Goal: Task Accomplishment & Management: Use online tool/utility

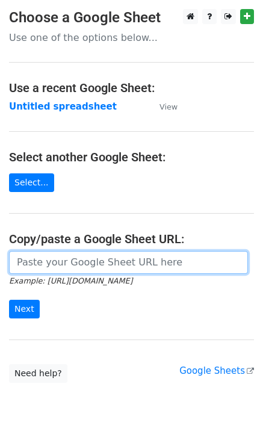
click at [28, 266] on input "url" at bounding box center [128, 262] width 239 height 23
click at [22, 262] on input "url" at bounding box center [128, 262] width 239 height 23
paste input "https://docs.google.com/spreadsheets/d/1XKFO0oXE85TGLX6icJtv8NczrBP3kmKxNsMCMUv…"
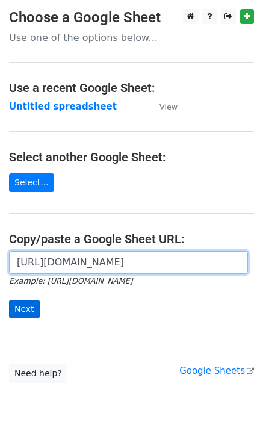
scroll to position [0, 274]
type input "https://docs.google.com/spreadsheets/d/1XKFO0oXE85TGLX6icJtv8NczrBP3kmKxNsMCMUv…"
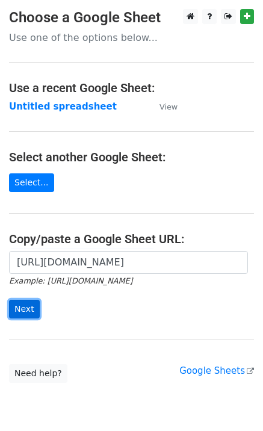
click at [25, 310] on input "Next" at bounding box center [24, 309] width 31 height 19
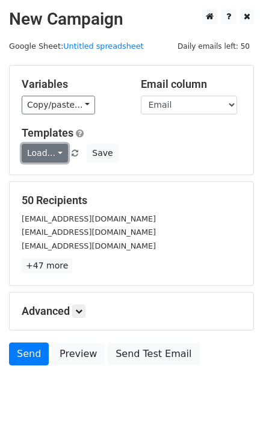
drag, startPoint x: 46, startPoint y: 155, endPoint x: 49, endPoint y: 165, distance: 10.8
click at [46, 155] on link "Load..." at bounding box center [45, 153] width 46 height 19
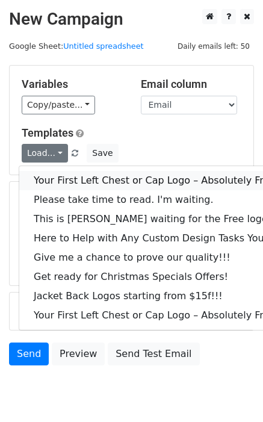
click at [56, 182] on link "Your First Left Chest or Cap Logo – Absolutely Free" at bounding box center [162, 180] width 287 height 19
